Goal: Task Accomplishment & Management: Complete application form

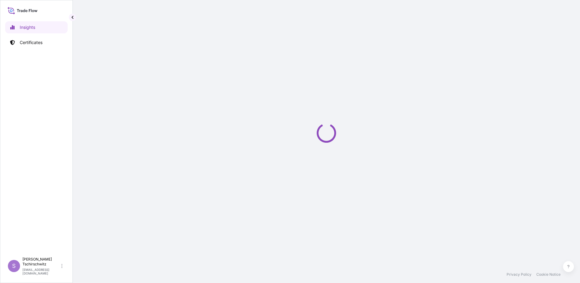
select select "2025"
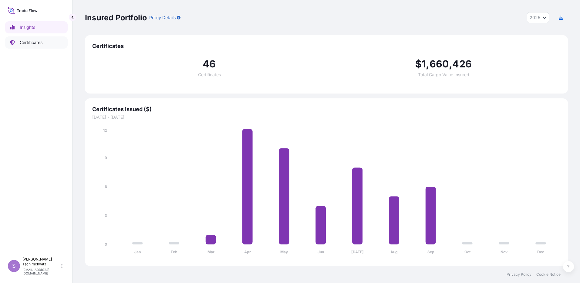
click at [37, 45] on link "Certificates" at bounding box center [36, 42] width 62 height 12
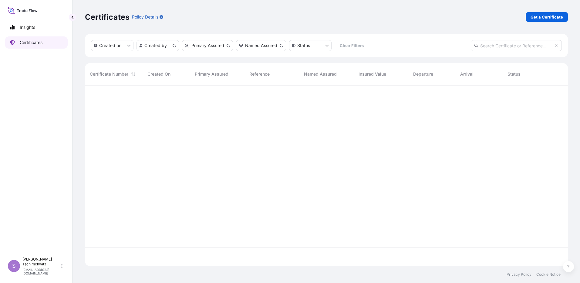
scroll to position [179, 478]
click at [554, 19] on p "Get a Certificate" at bounding box center [546, 17] width 32 height 6
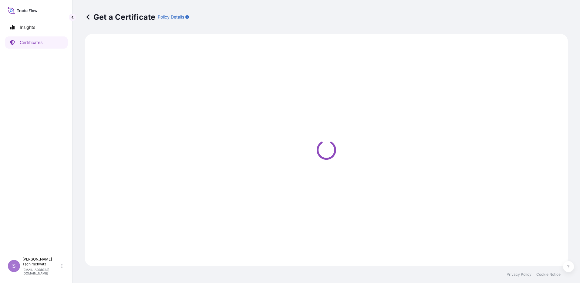
select select "Sea"
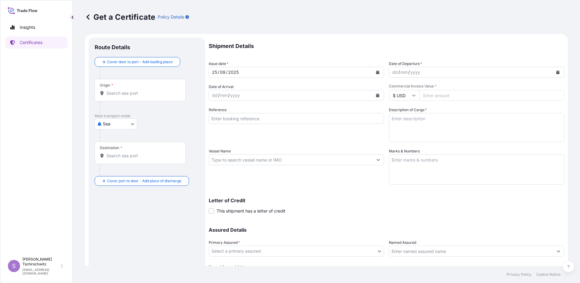
click at [555, 72] on button "Calendar" at bounding box center [558, 72] width 10 height 10
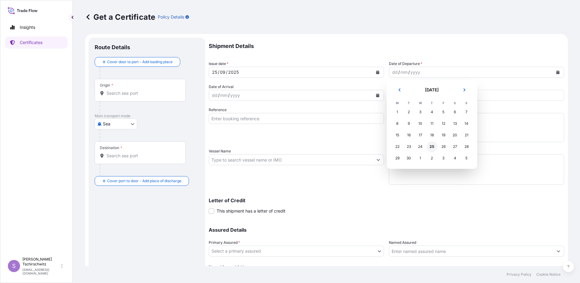
click at [431, 147] on div "25" at bounding box center [431, 146] width 11 height 11
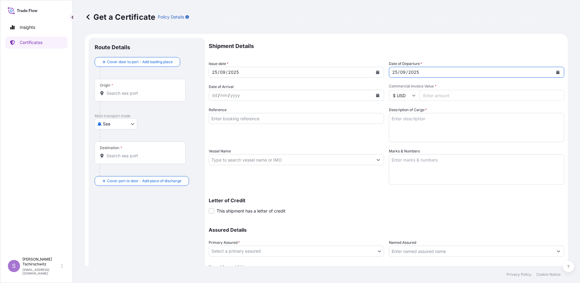
click at [413, 93] on icon at bounding box center [414, 95] width 4 height 4
click at [408, 110] on div "€ EUR" at bounding box center [401, 112] width 25 height 12
type input "€ EUR"
click at [236, 118] on input "Reference" at bounding box center [296, 118] width 175 height 11
type input "F"
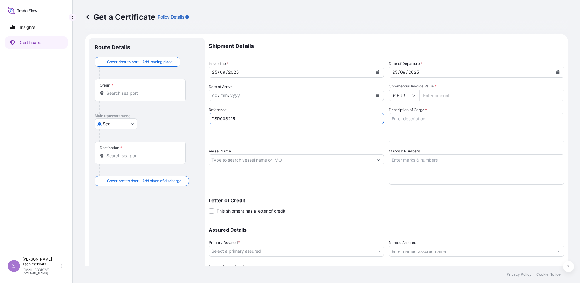
type input "DSR008215"
click at [444, 94] on input "Commercial Invoice Value *" at bounding box center [491, 95] width 145 height 11
type input "17800.00"
click at [417, 124] on textarea "Description of Cargo *" at bounding box center [476, 127] width 175 height 29
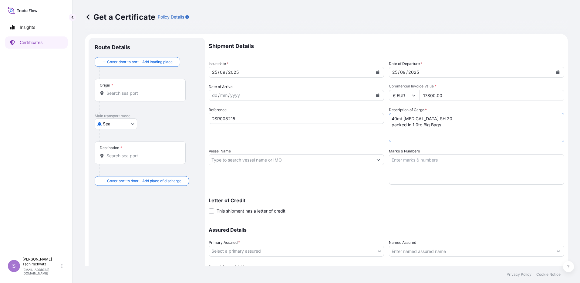
type textarea "40mt Aluminium Hydroxide SH 20 packed in 1,0to Big Bags"
click at [414, 162] on textarea "Marks & Numbers" at bounding box center [476, 169] width 175 height 30
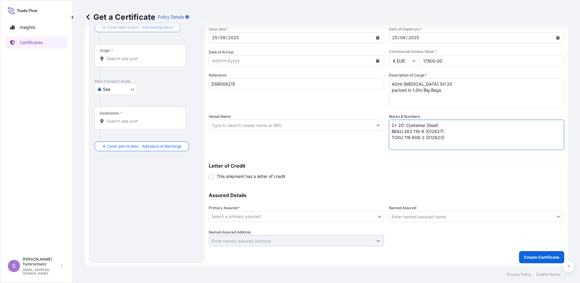
scroll to position [35, 0]
type textarea "2x 20' Container (Seal): BEAU 263 116-8 (012627) TCKU 118 608-2 (012623)"
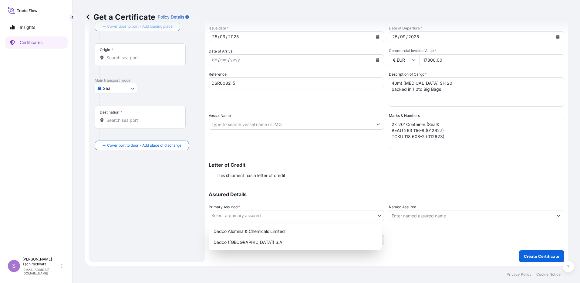
click at [246, 213] on body "Insights Certificates S Sabine Tschirschwitz s.tschirschwitz@aos-stade.de Get a…" at bounding box center [290, 141] width 580 height 283
click at [228, 244] on div "Dadco (Suisse) S.A." at bounding box center [295, 241] width 168 height 11
select select "31830"
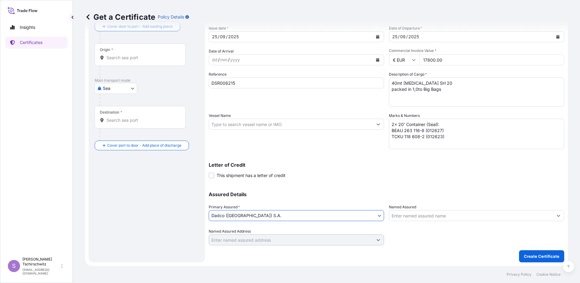
click at [311, 177] on div "Letter of Credit This shipment has a letter of credit Letter of credit * Letter…" at bounding box center [386, 170] width 355 height 16
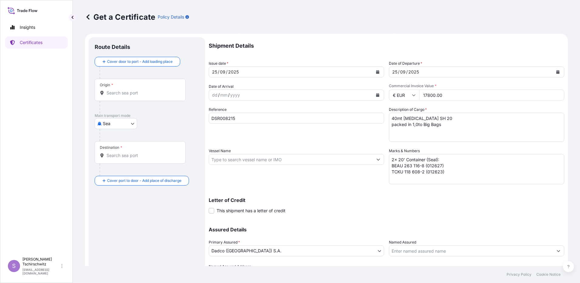
scroll to position [0, 0]
click at [125, 96] on div "Origin *" at bounding box center [140, 90] width 91 height 22
click at [125, 96] on input "Origin *" at bounding box center [142, 93] width 72 height 6
click at [126, 92] on input "Origin *" at bounding box center [142, 93] width 72 height 6
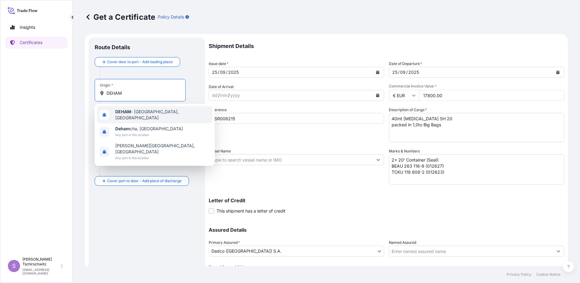
click at [122, 112] on b "DEHAM" at bounding box center [123, 111] width 16 height 5
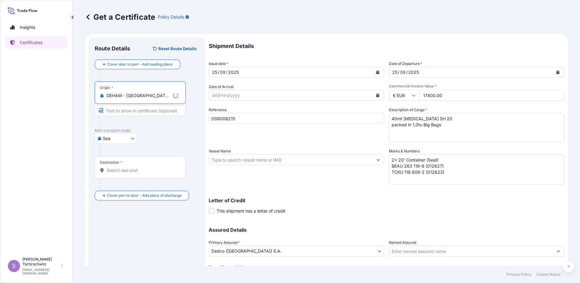
type input "DEHAM - Hamburg, Germany"
click at [115, 166] on div "Destination *" at bounding box center [140, 167] width 91 height 22
click at [115, 167] on input "Destination *" at bounding box center [142, 170] width 72 height 6
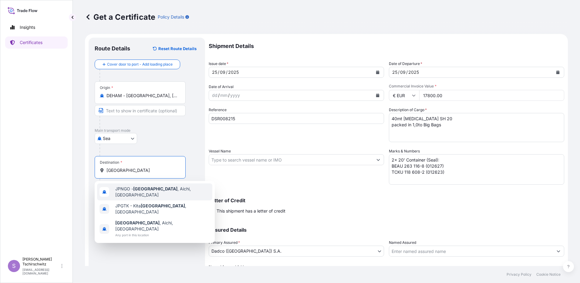
click at [127, 191] on span "JPNGO - Nagoya , Aichi, Japan" at bounding box center [162, 192] width 95 height 12
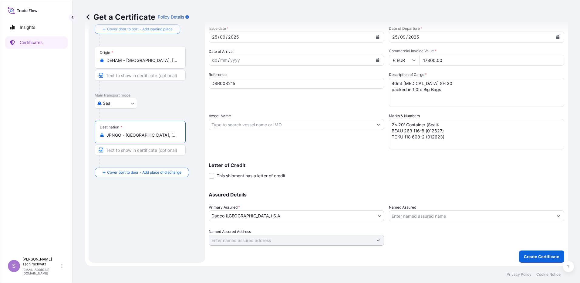
scroll to position [35, 0]
type input "JPNGO - Nagoya, Aichi, Japan"
click at [545, 259] on button "Create Certificate" at bounding box center [541, 256] width 45 height 12
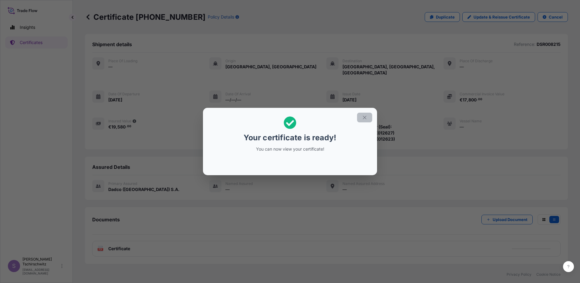
click at [364, 116] on icon "button" at bounding box center [364, 117] width 5 height 5
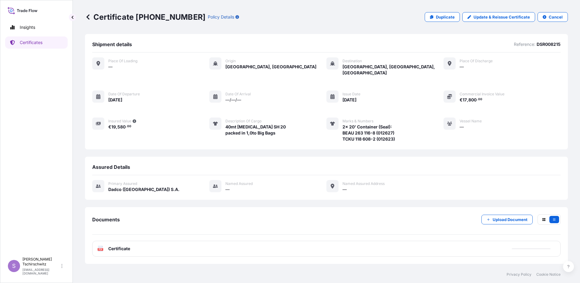
click at [114, 245] on span "Certificate" at bounding box center [119, 248] width 22 height 6
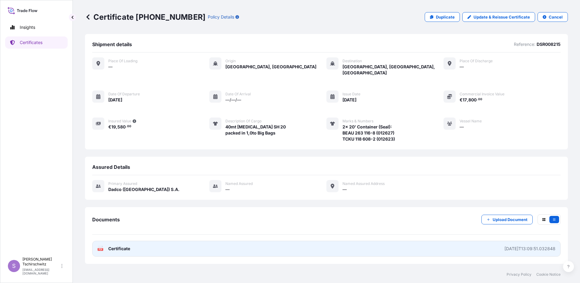
click at [105, 245] on div "PDF Certificate" at bounding box center [113, 248] width 33 height 6
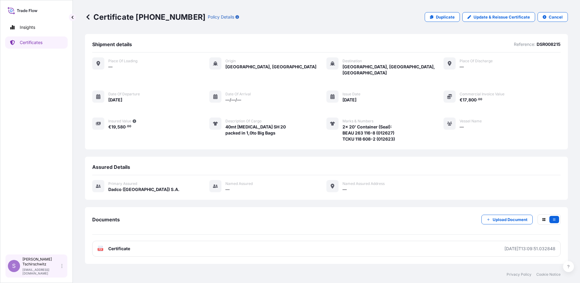
click at [30, 272] on p "s.tschirschwitz@aos-stade.de" at bounding box center [41, 270] width 38 height 7
